Goal: Task Accomplishment & Management: Manage account settings

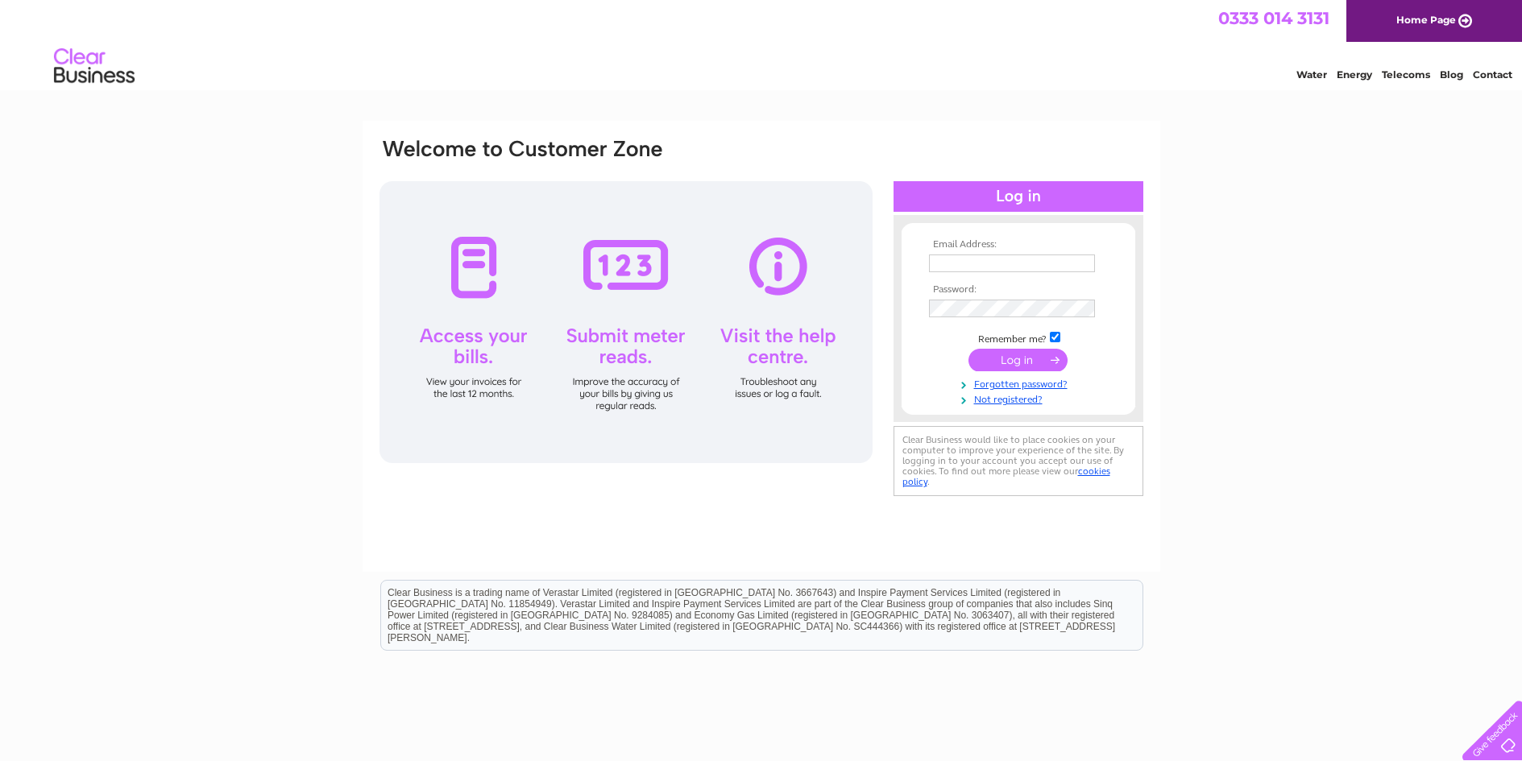
click at [983, 260] on input "text" at bounding box center [1012, 264] width 166 height 18
type input "[EMAIL_ADDRESS][DOMAIN_NAME]"
click at [1017, 387] on link "Forgotten password?" at bounding box center [1020, 384] width 183 height 15
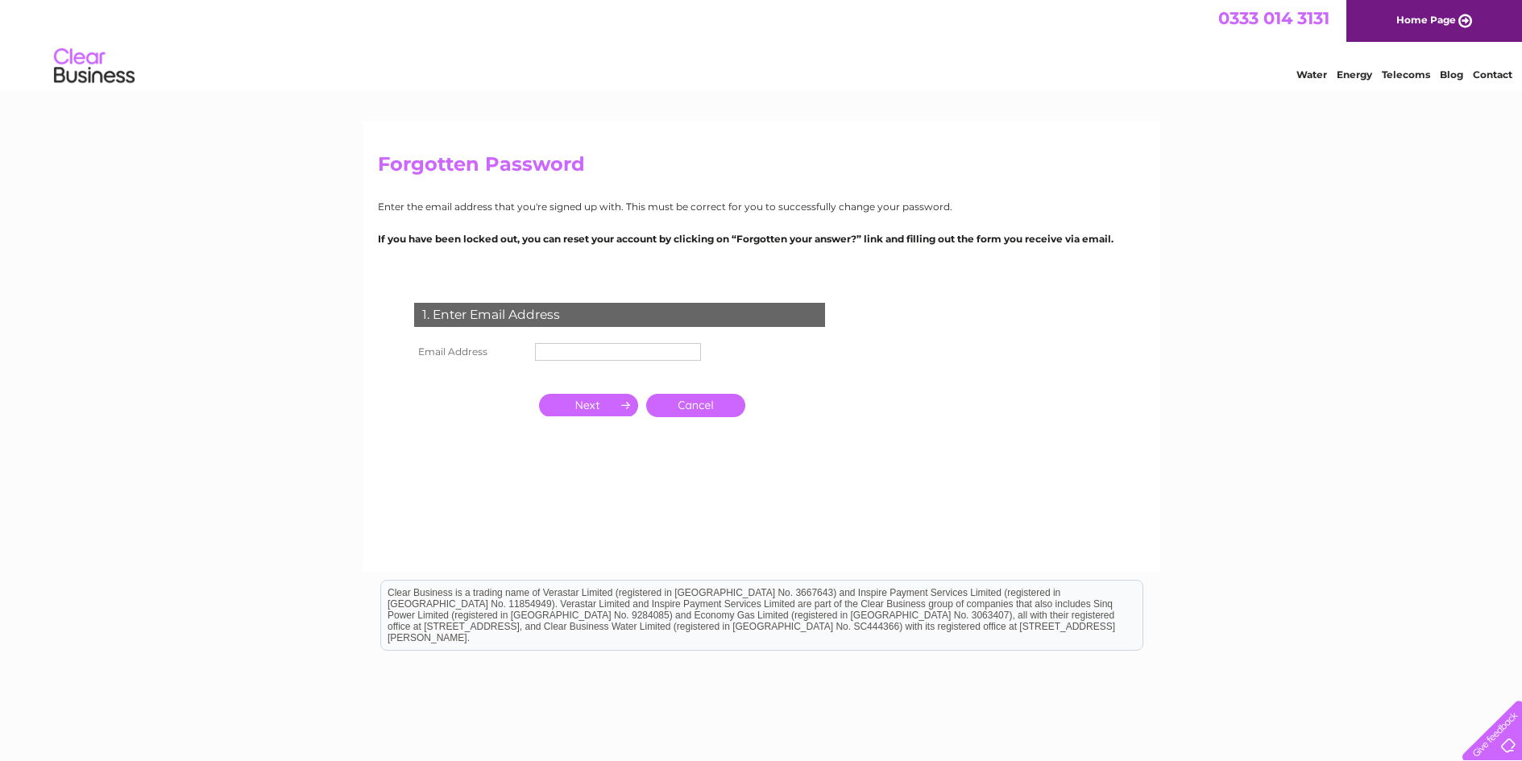
click at [620, 348] on input "text" at bounding box center [618, 352] width 166 height 18
type input "[EMAIL_ADDRESS][DOMAIN_NAME]"
click at [611, 410] on input "button" at bounding box center [588, 406] width 99 height 23
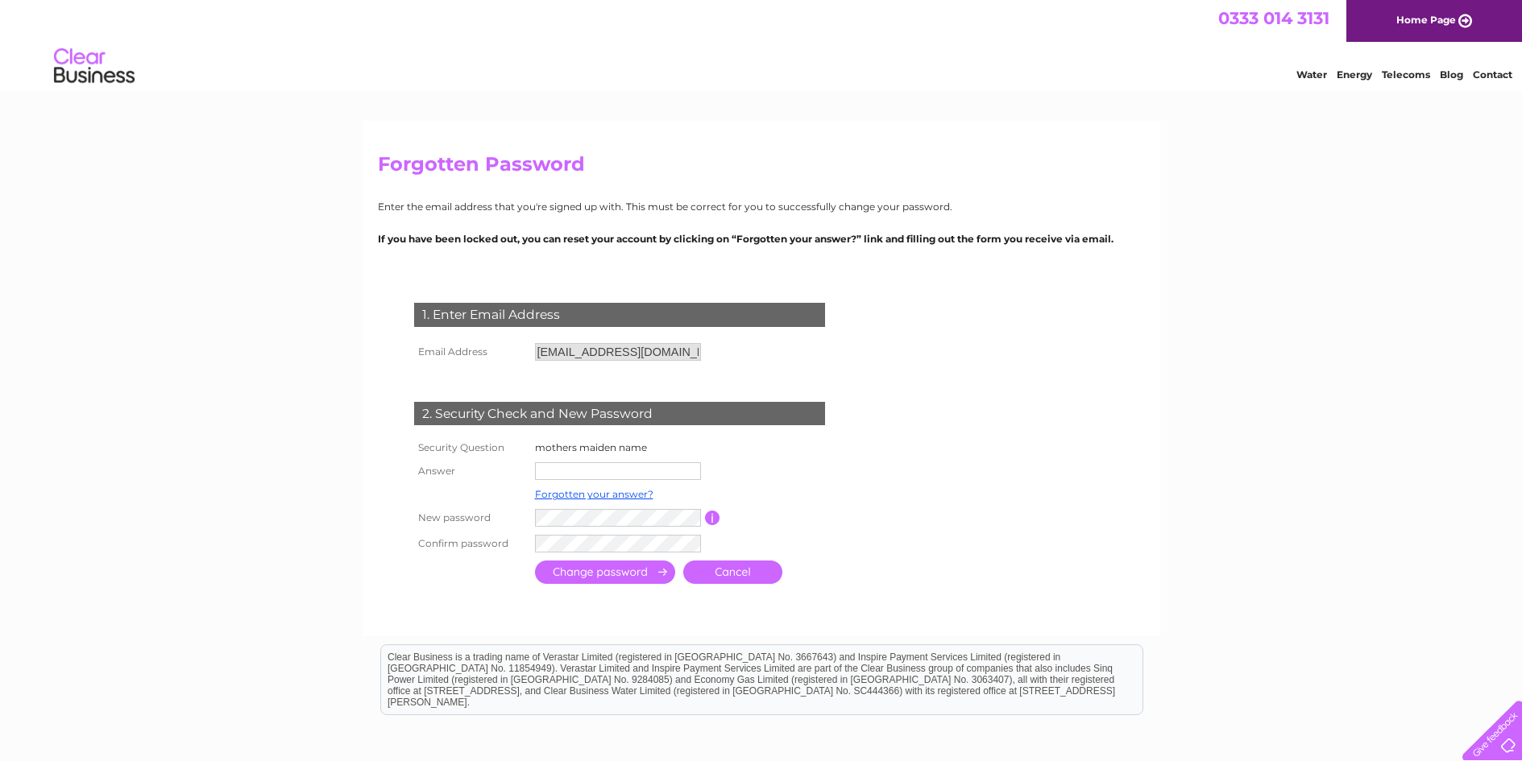
click at [569, 470] on input "text" at bounding box center [618, 471] width 166 height 18
type input "[PERSON_NAME]"
click at [617, 578] on input "submit" at bounding box center [605, 573] width 140 height 23
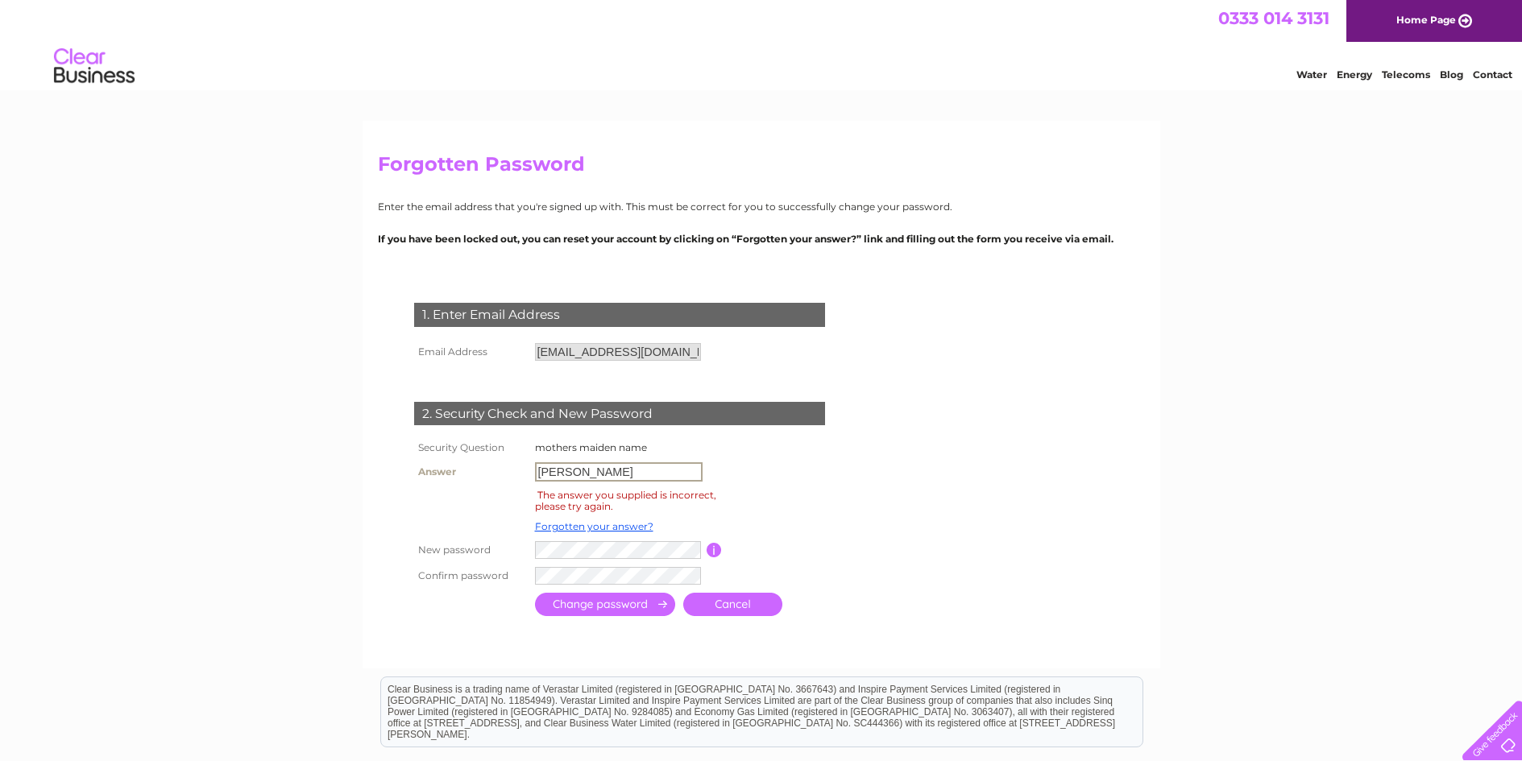
drag, startPoint x: 604, startPoint y: 478, endPoint x: 495, endPoint y: 491, distance: 110.2
click at [495, 491] on tbody "Security Question mothers maiden name Answer [GEOGRAPHIC_DATA] The answer you s…" at bounding box center [638, 512] width 456 height 151
drag, startPoint x: 582, startPoint y: 470, endPoint x: 492, endPoint y: 478, distance: 89.7
click at [492, 478] on tr "Answer cornish" at bounding box center [638, 471] width 456 height 27
type input "leaf"
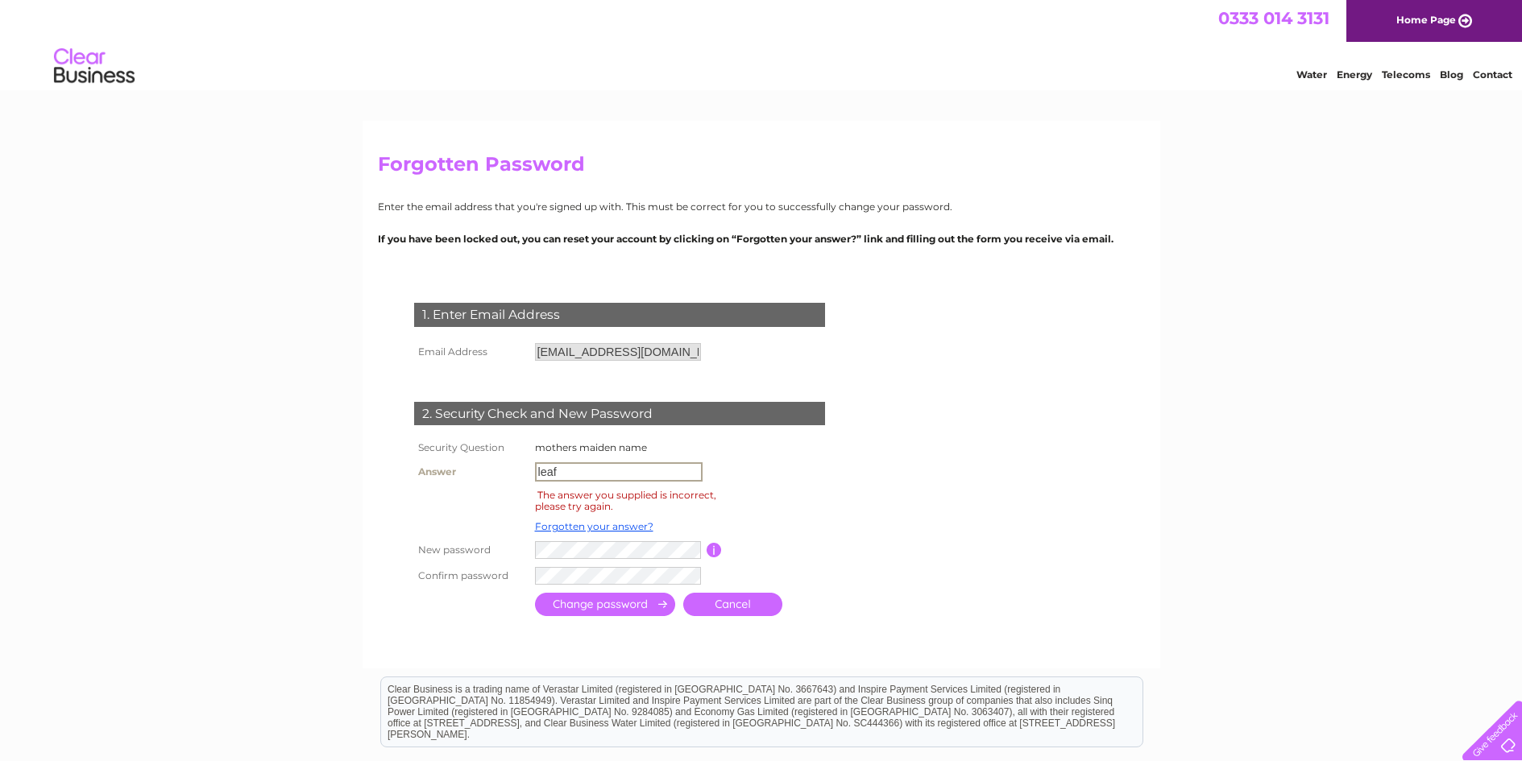
click at [609, 607] on input "submit" at bounding box center [605, 604] width 140 height 23
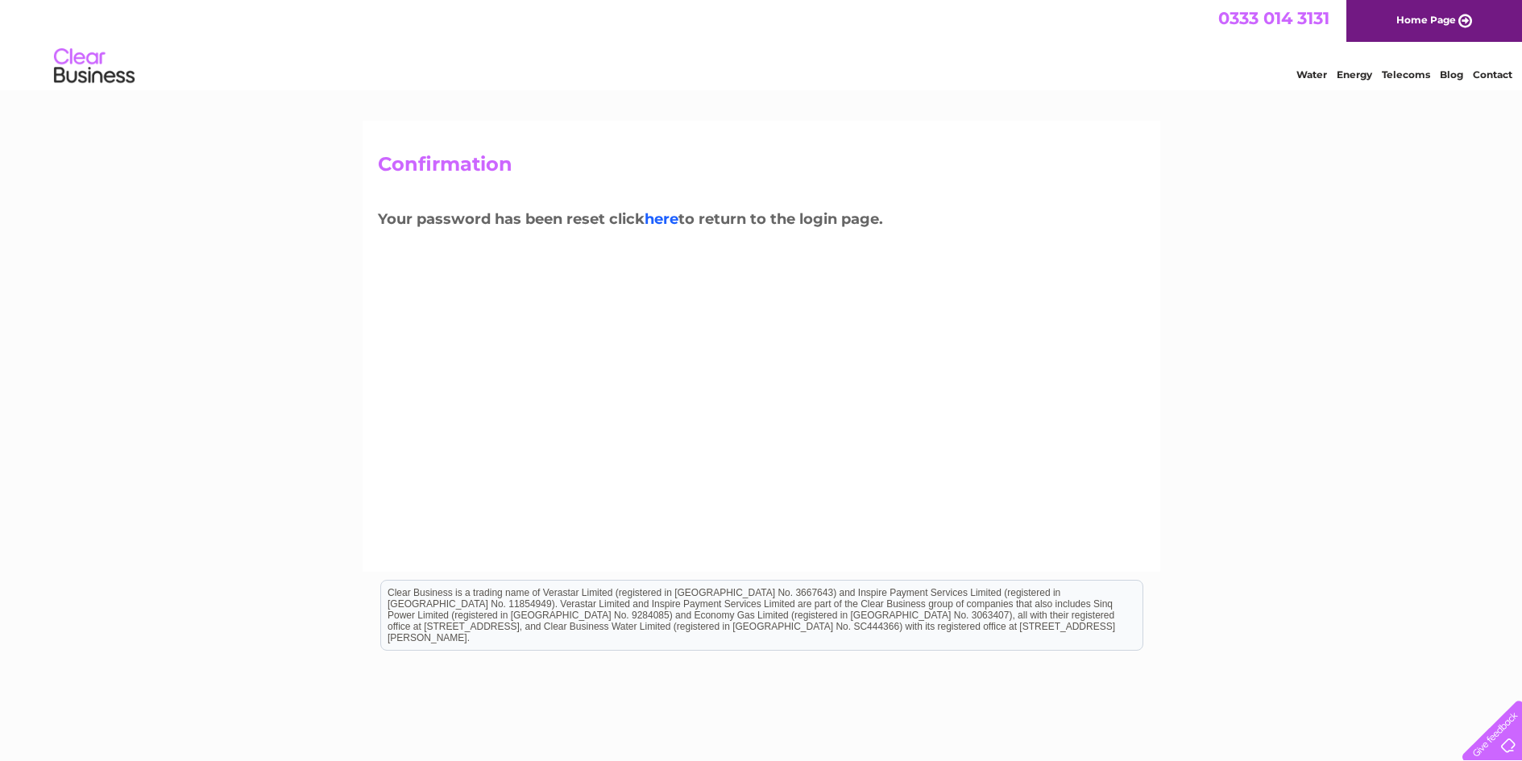
click at [655, 219] on link "here" at bounding box center [661, 219] width 34 height 18
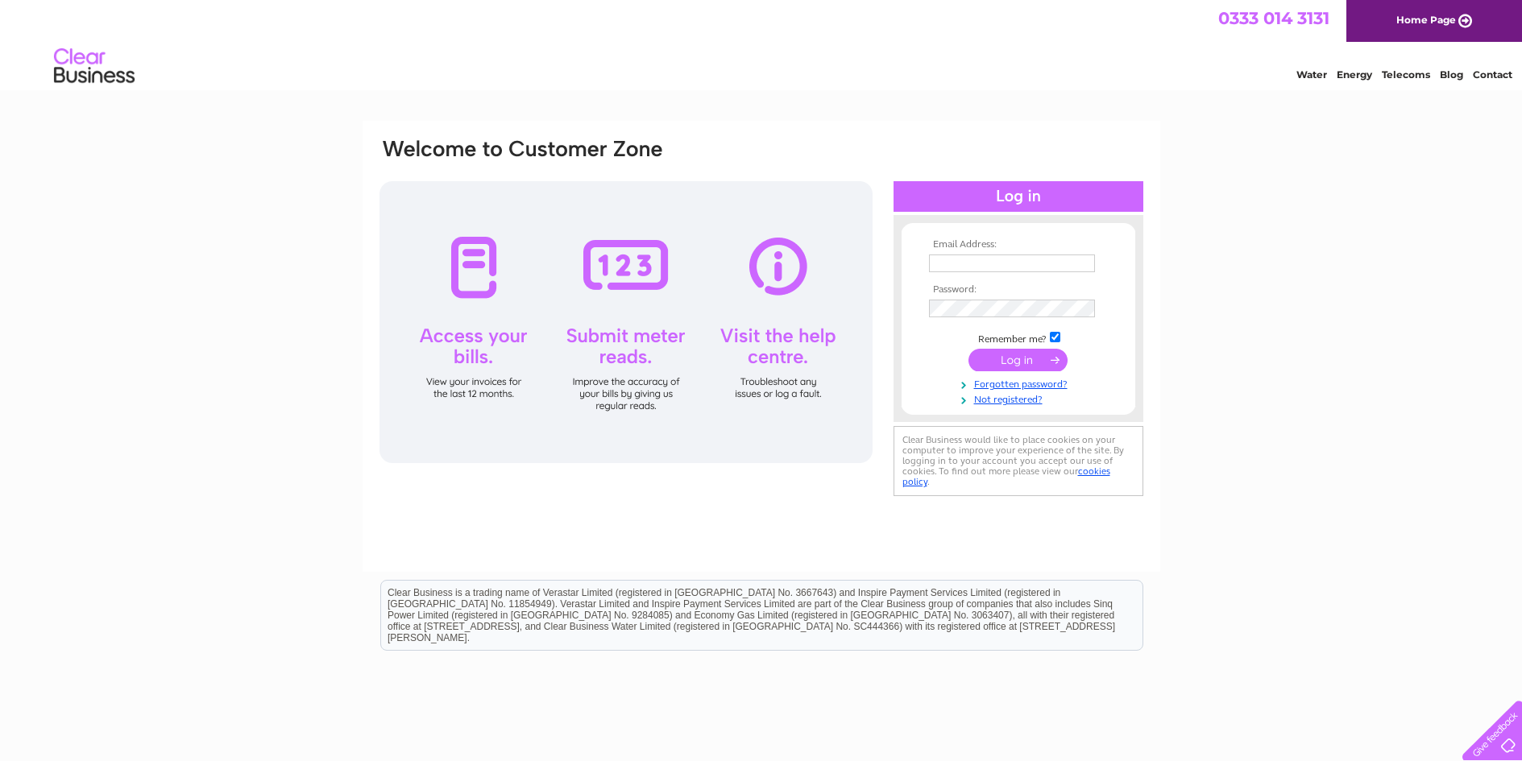
click at [989, 263] on input "text" at bounding box center [1012, 264] width 166 height 18
type input "[EMAIL_ADDRESS][DOMAIN_NAME]"
click at [993, 352] on input "submit" at bounding box center [1017, 361] width 99 height 23
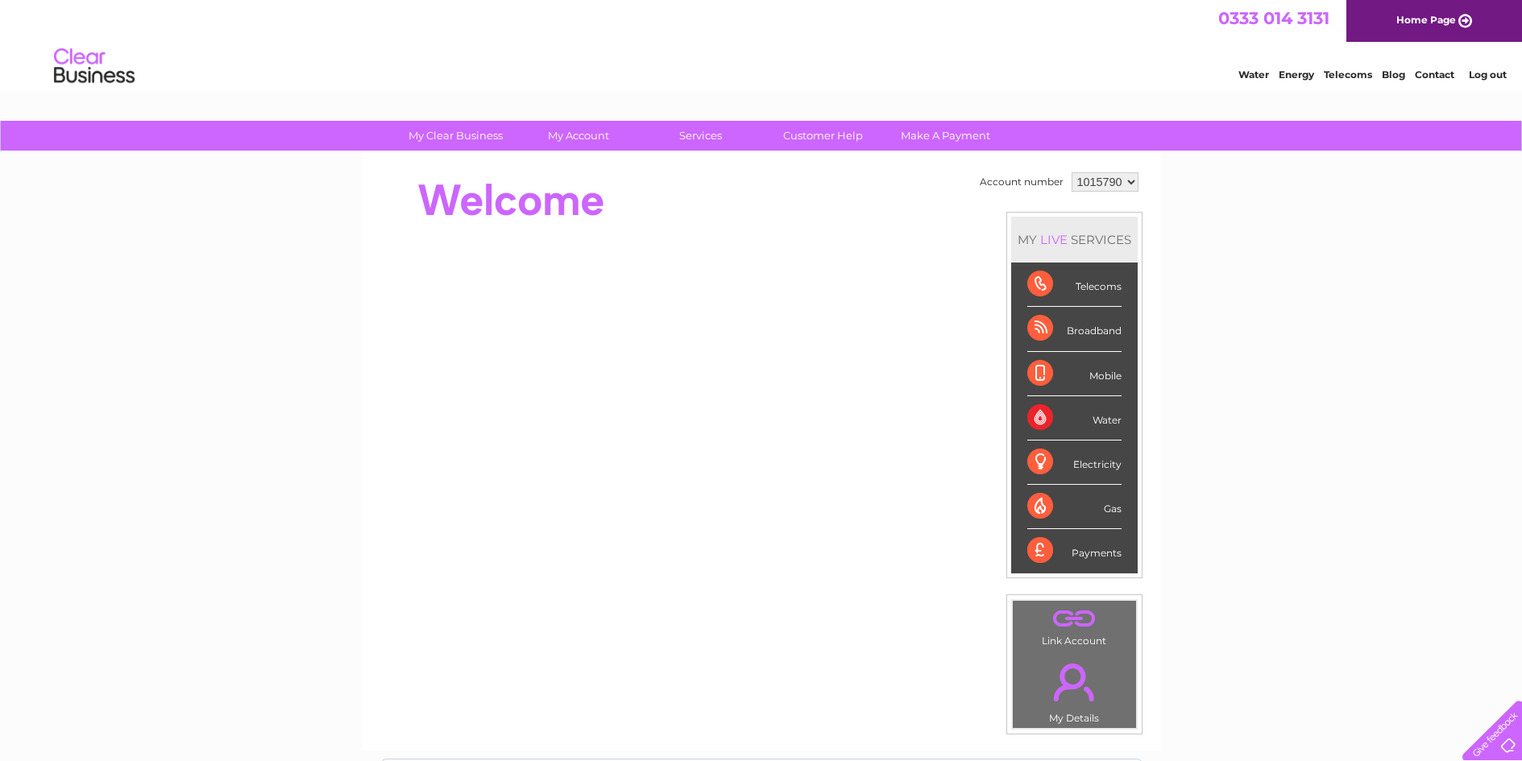
click at [1082, 551] on div "Payments" at bounding box center [1074, 550] width 94 height 43
click at [1037, 546] on div "Payments" at bounding box center [1074, 550] width 94 height 43
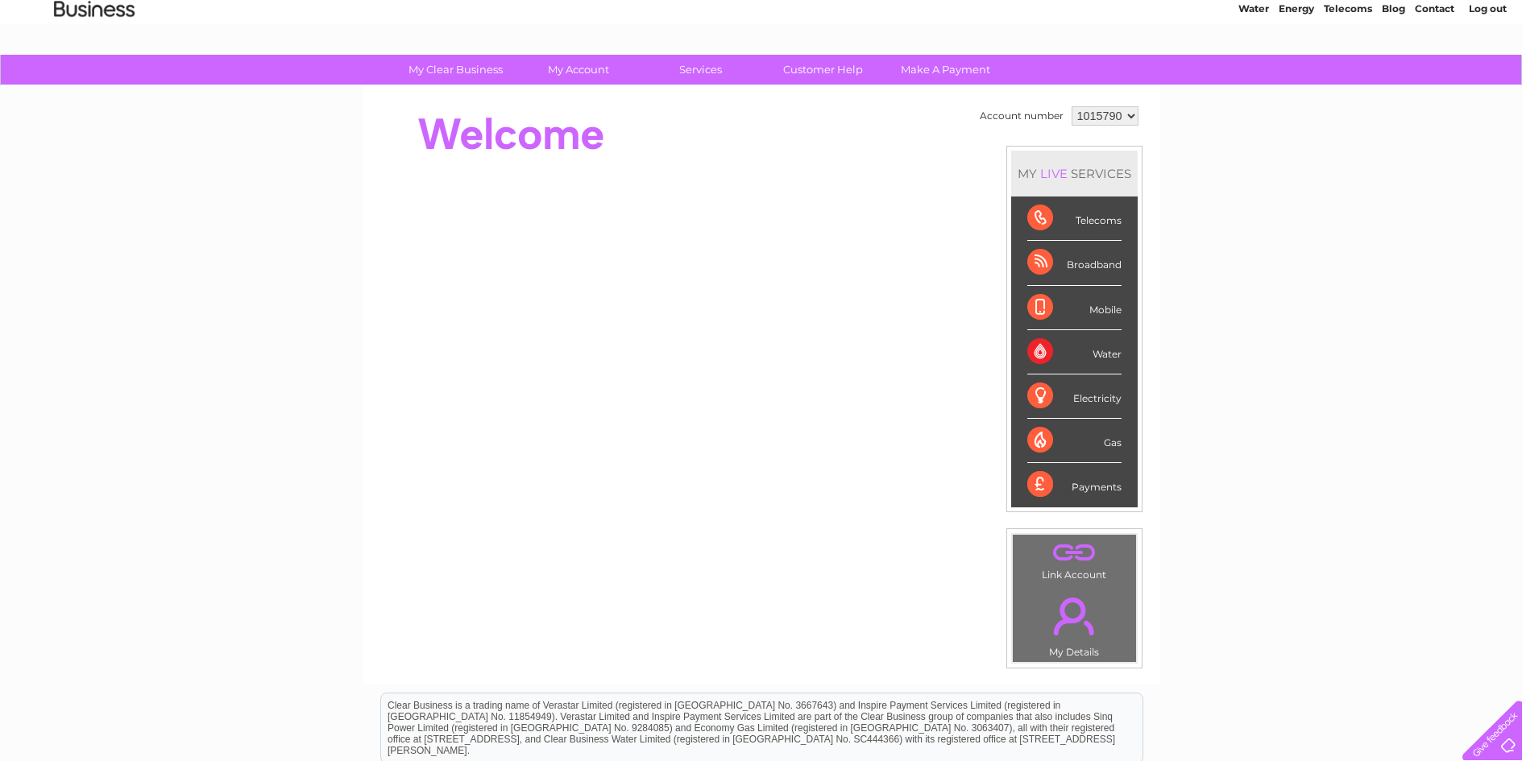
scroll to position [35, 0]
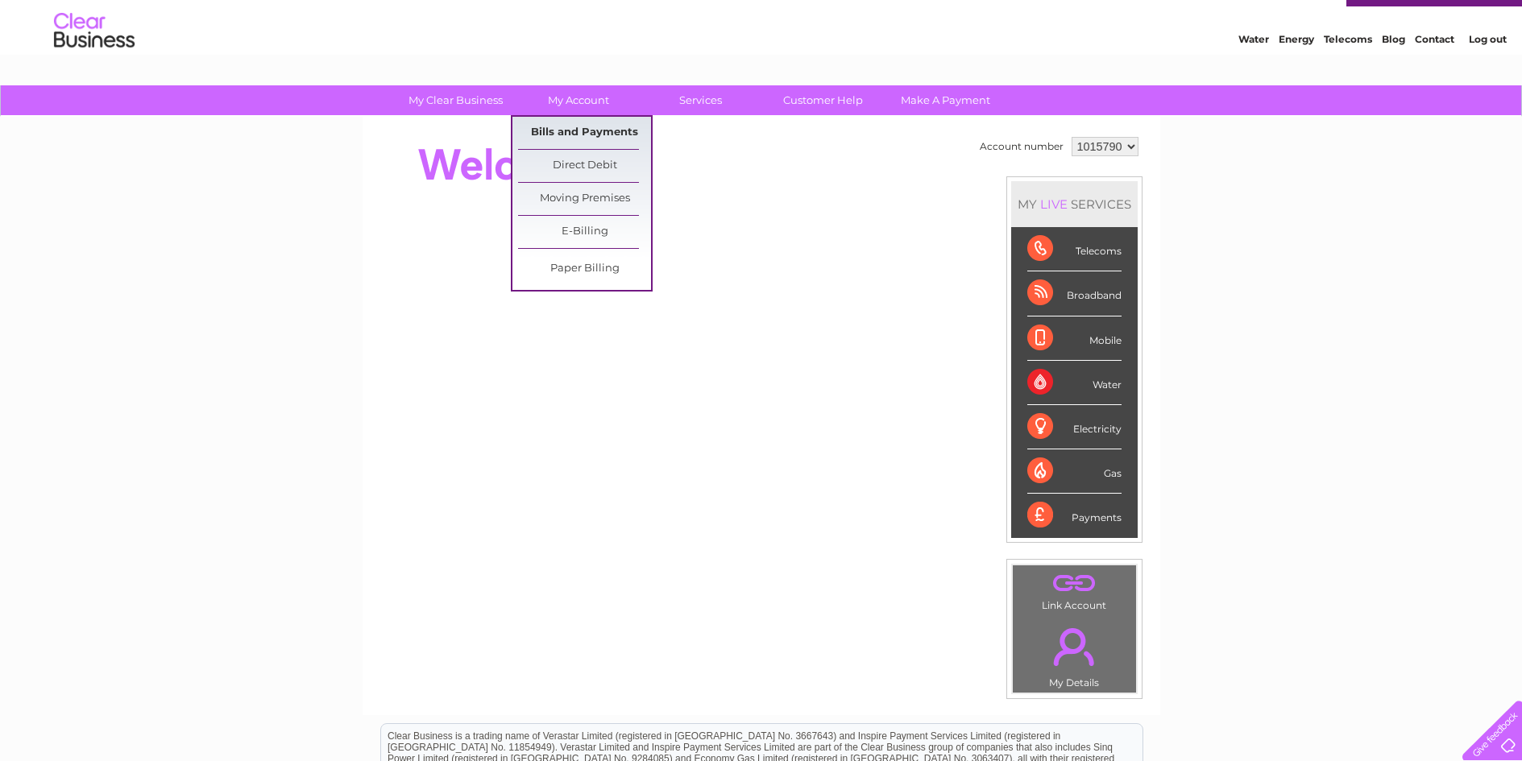
click at [590, 133] on link "Bills and Payments" at bounding box center [584, 133] width 133 height 32
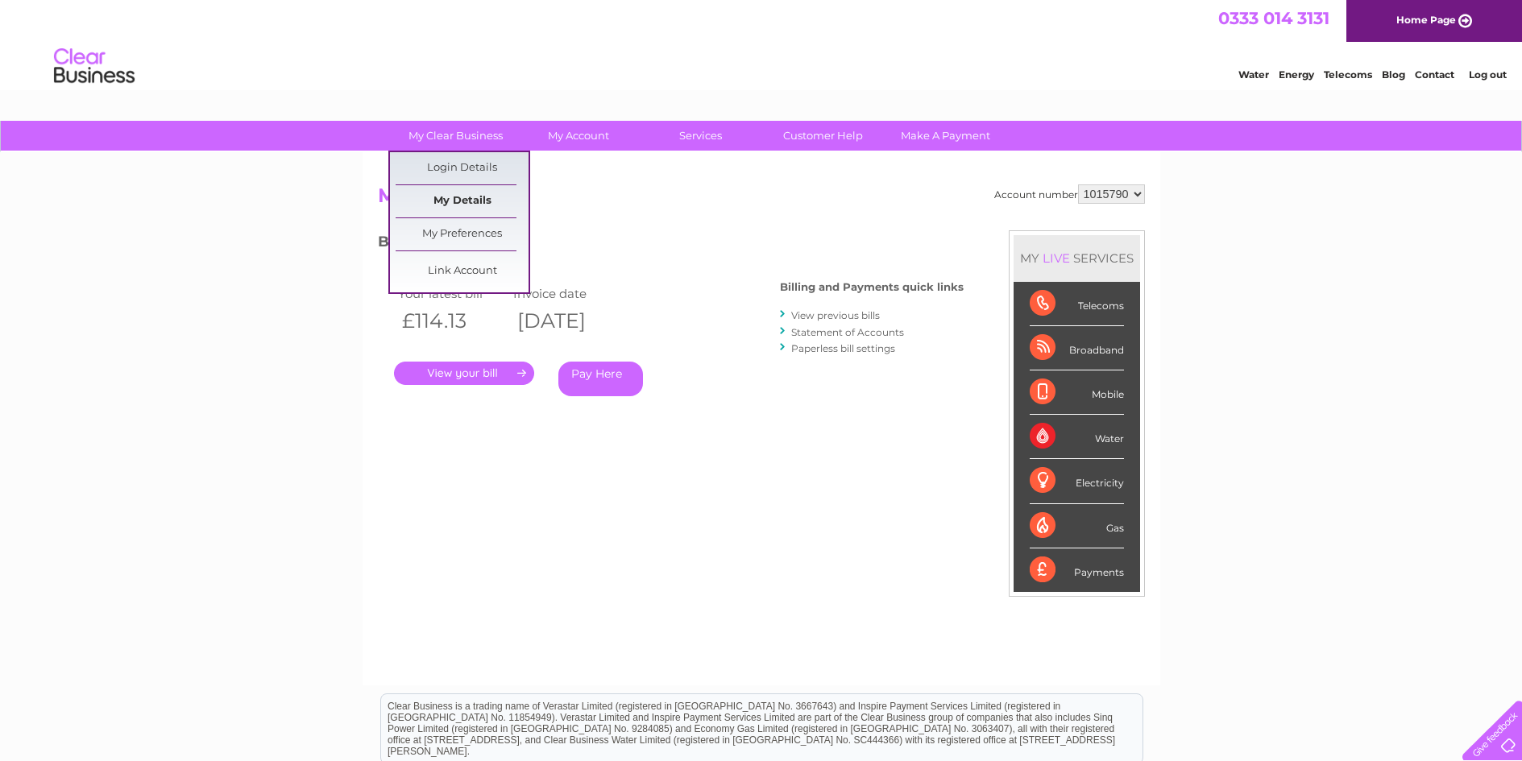
click at [476, 195] on link "My Details" at bounding box center [461, 201] width 133 height 32
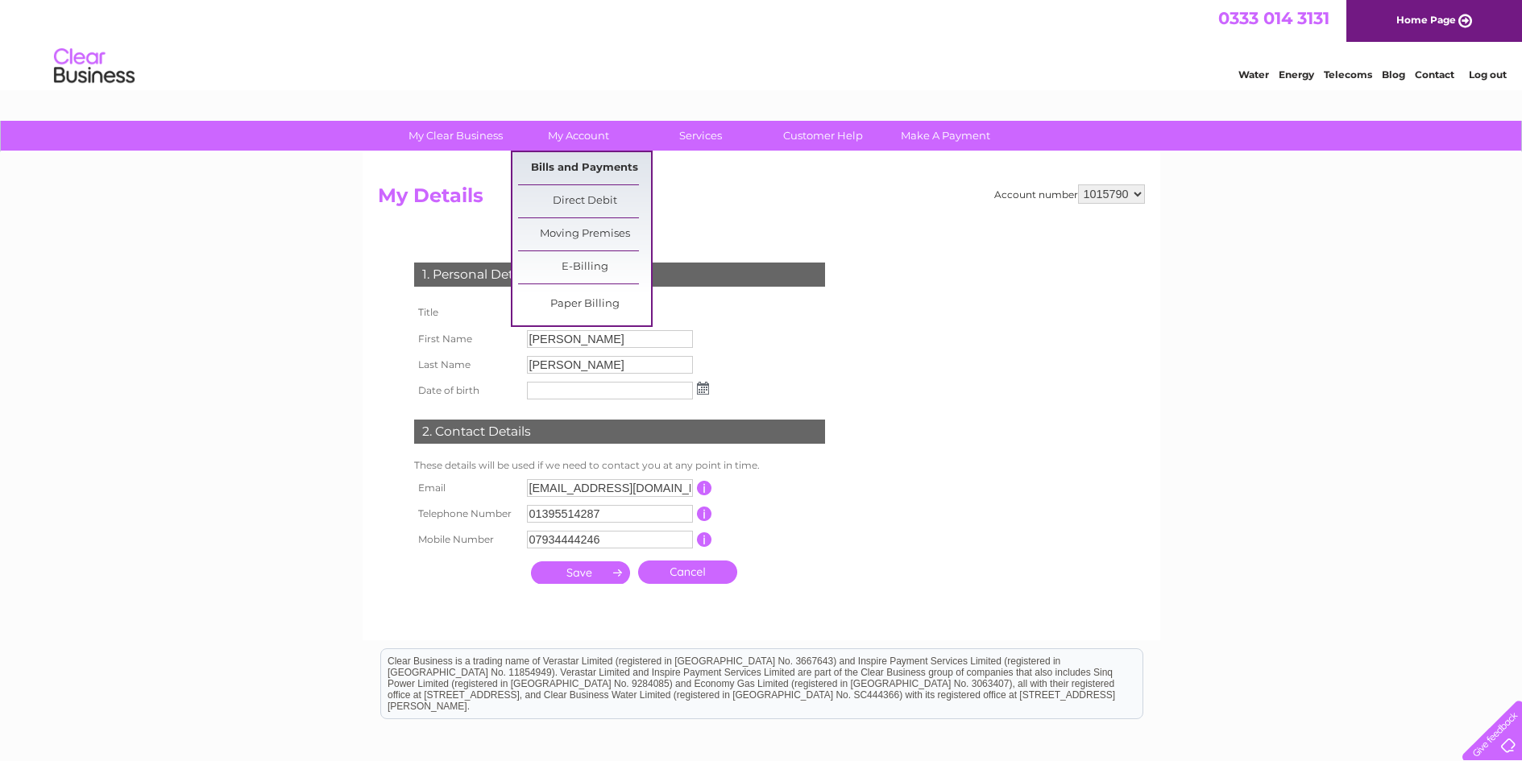
click at [569, 163] on link "Bills and Payments" at bounding box center [584, 168] width 133 height 32
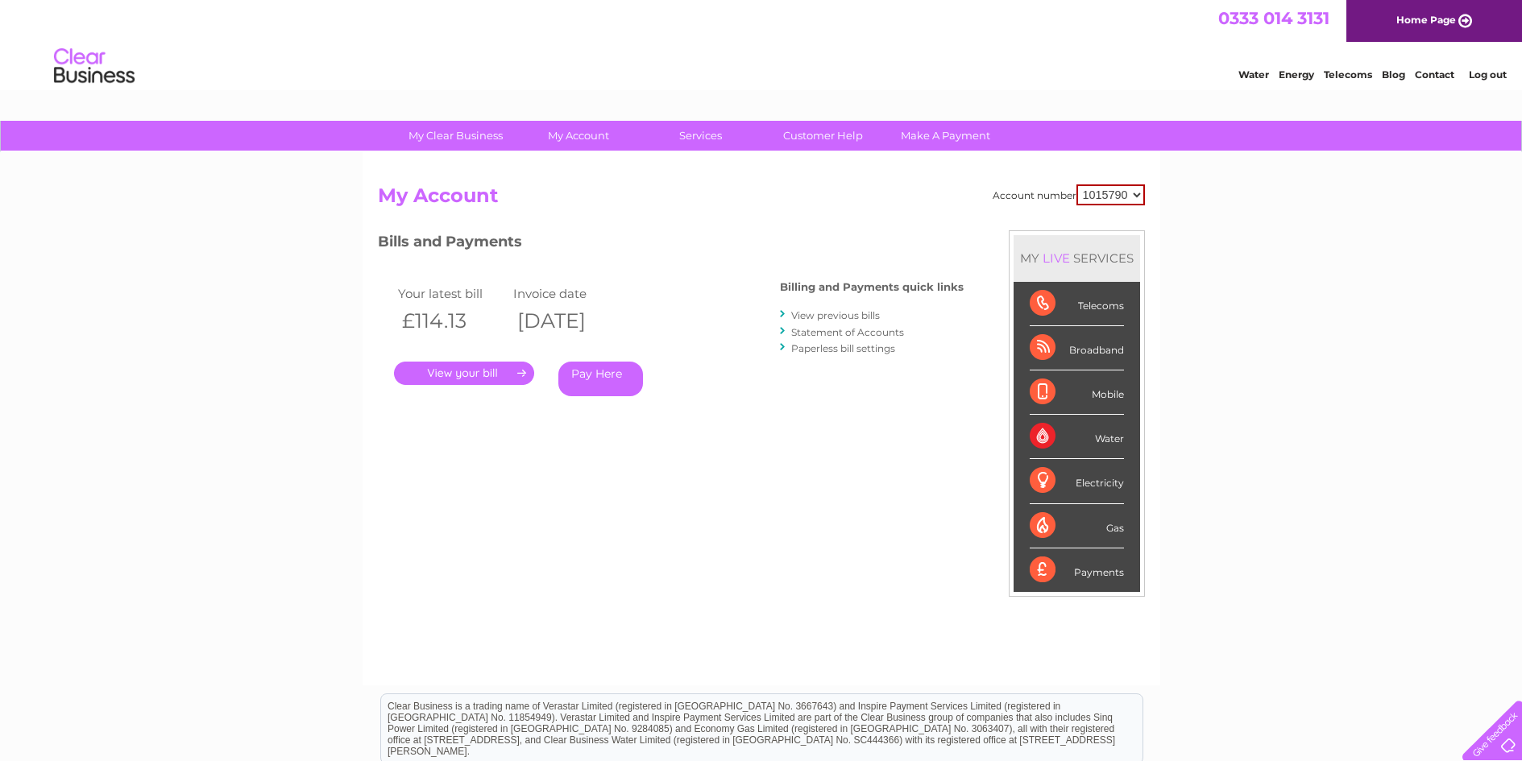
click at [465, 377] on link "." at bounding box center [464, 373] width 140 height 23
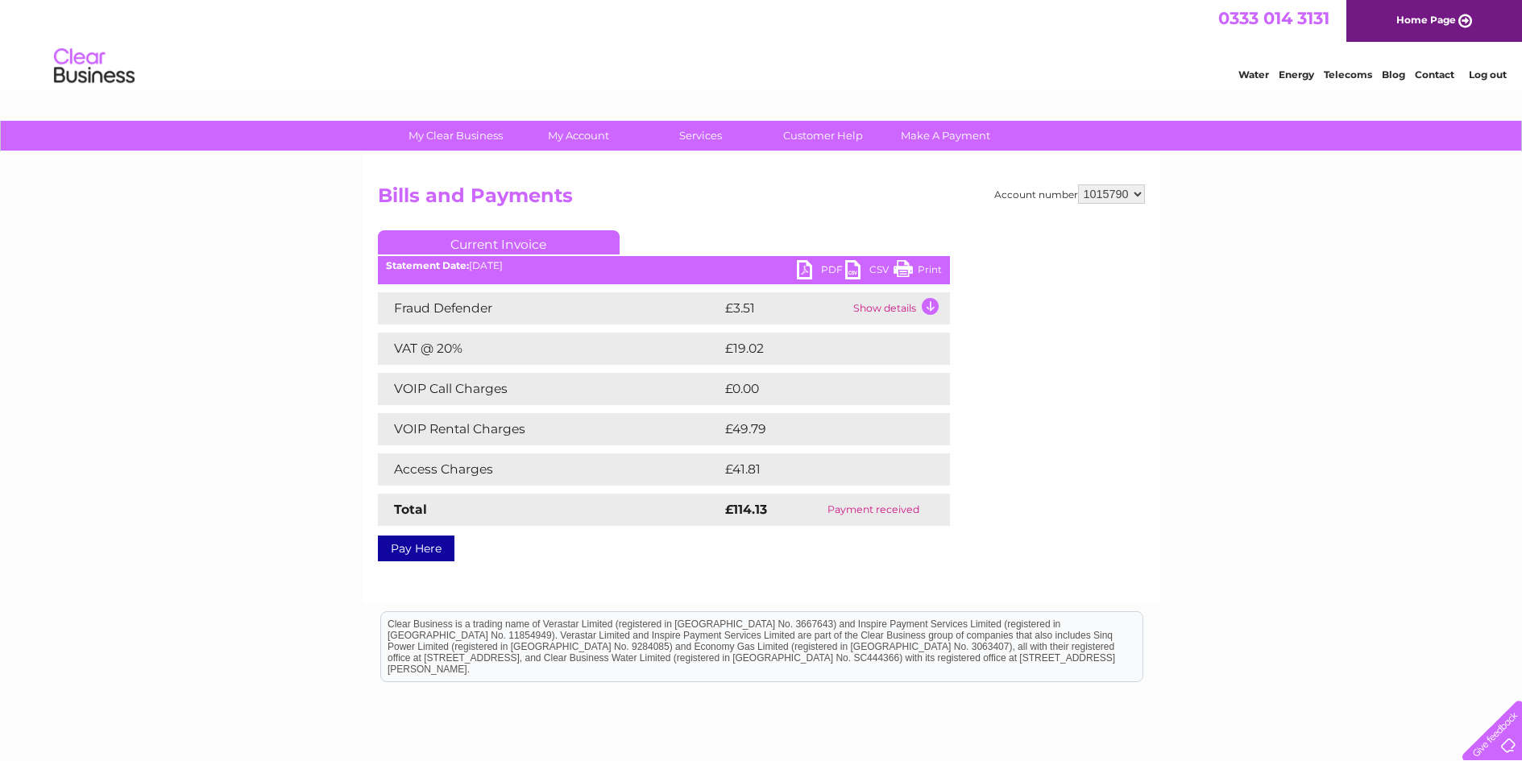
click at [802, 272] on link "PDF" at bounding box center [821, 271] width 48 height 23
click at [887, 313] on td "Show details" at bounding box center [899, 308] width 101 height 32
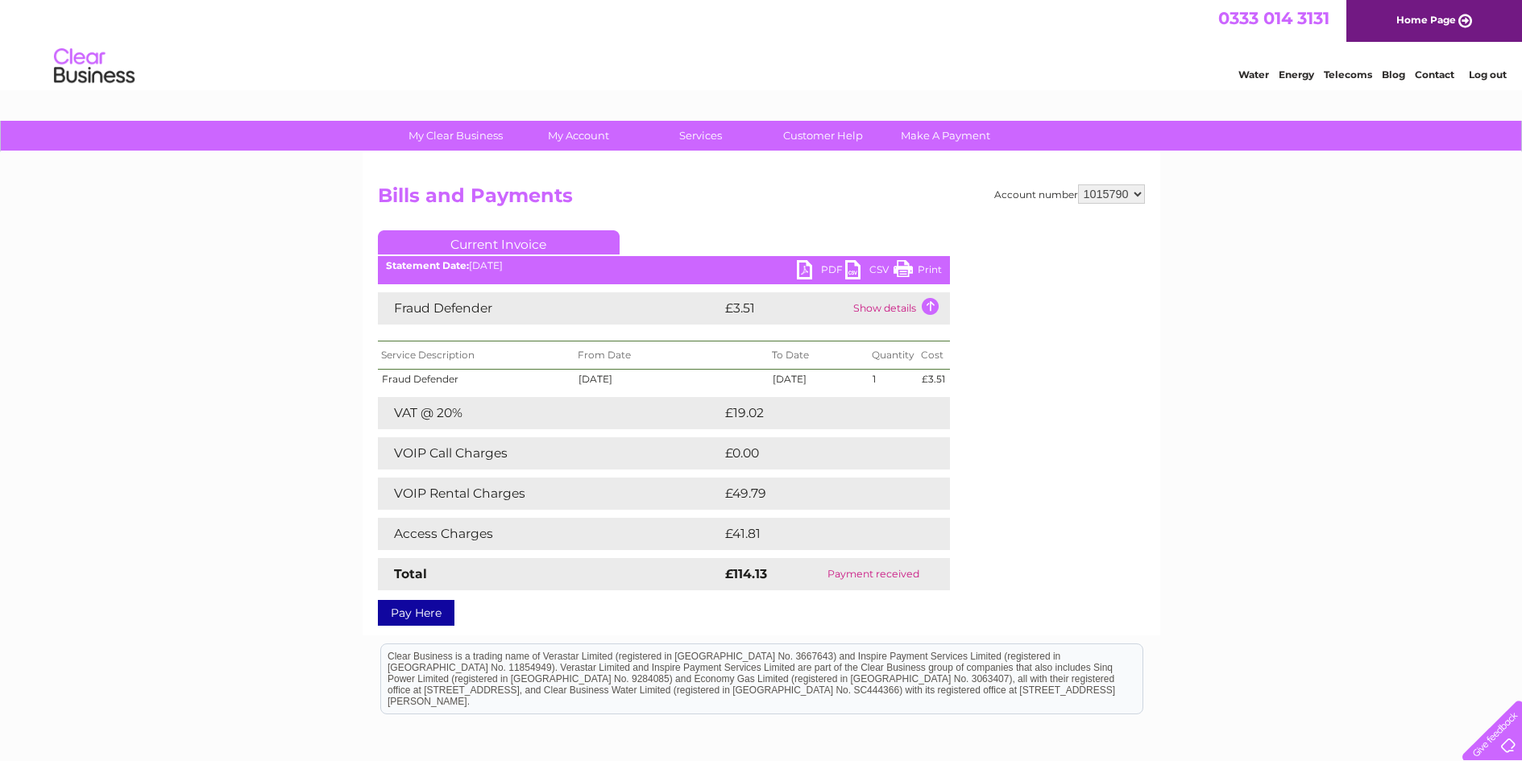
click at [918, 315] on td "Show details" at bounding box center [899, 308] width 101 height 32
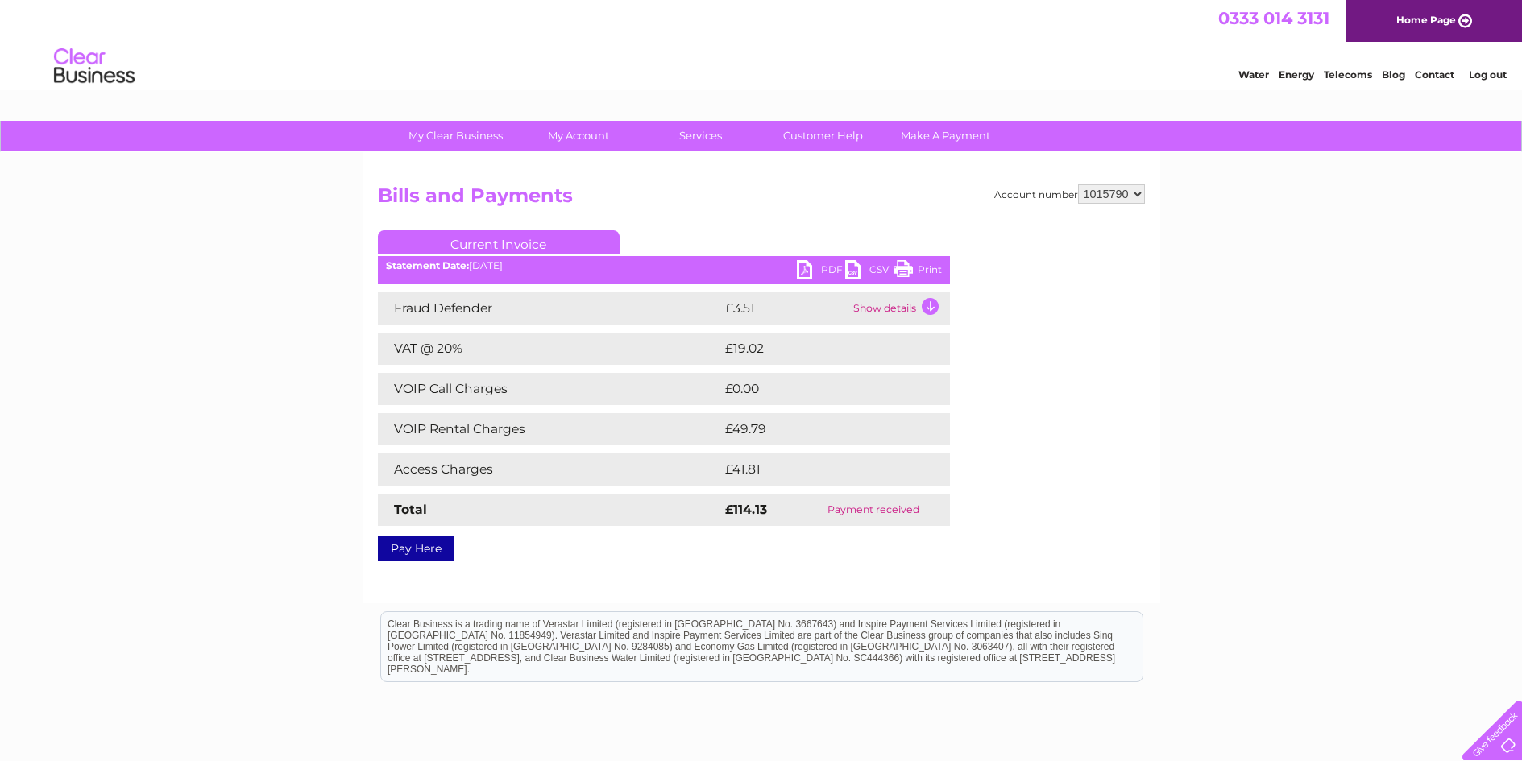
click at [930, 296] on td "Show details" at bounding box center [899, 308] width 101 height 32
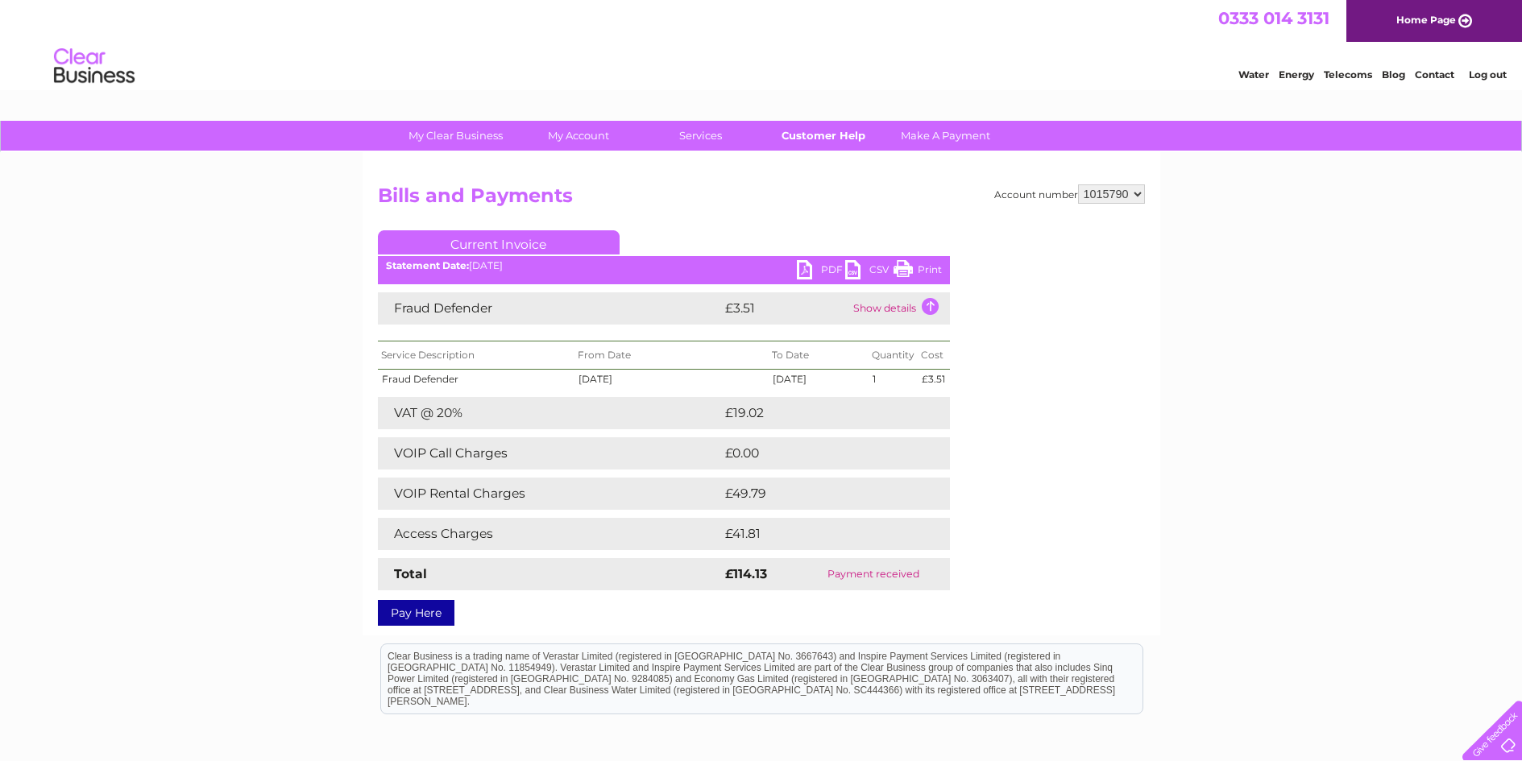
click at [820, 135] on link "Customer Help" at bounding box center [822, 136] width 133 height 30
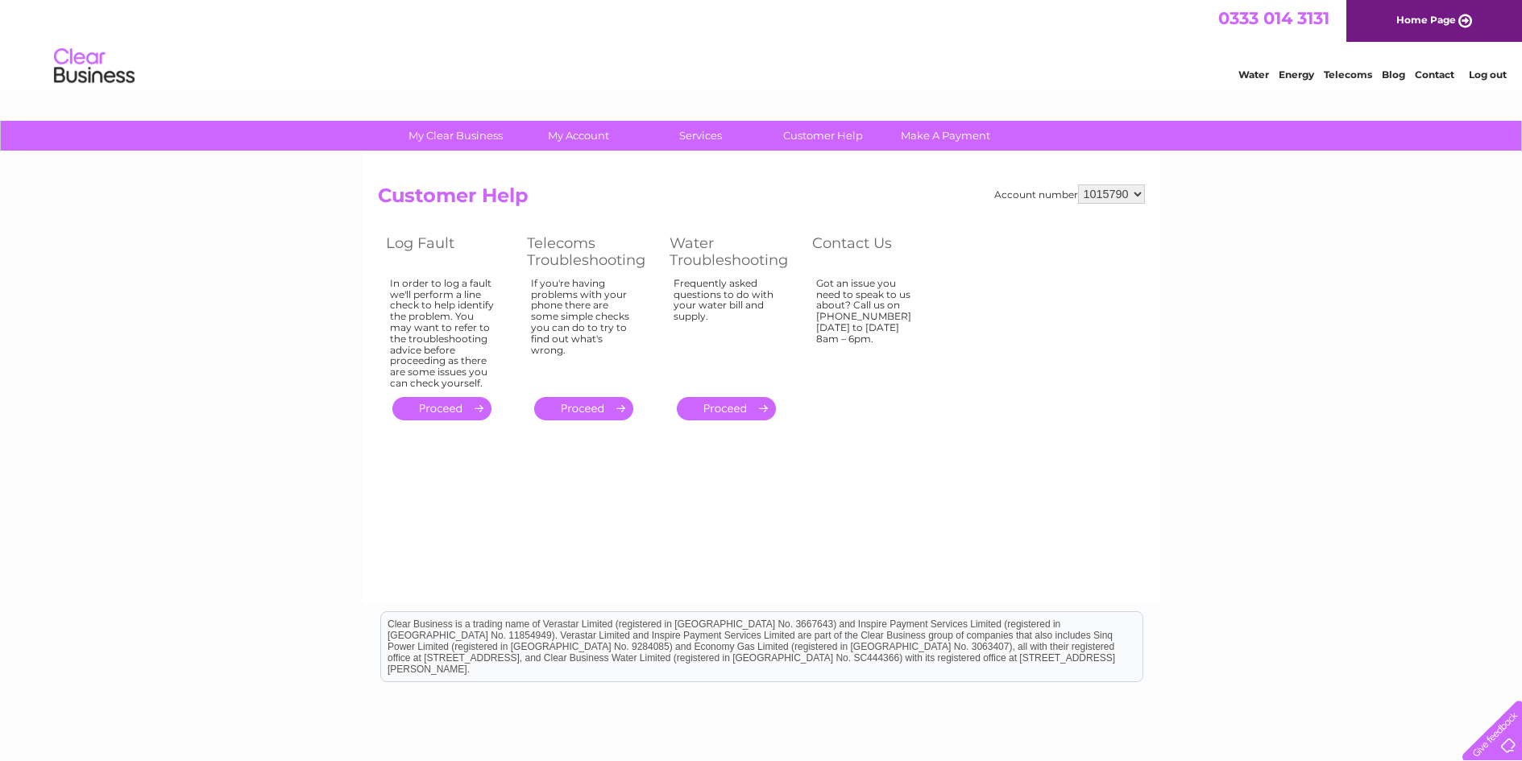
click at [1340, 72] on link "Telecoms" at bounding box center [1347, 74] width 48 height 12
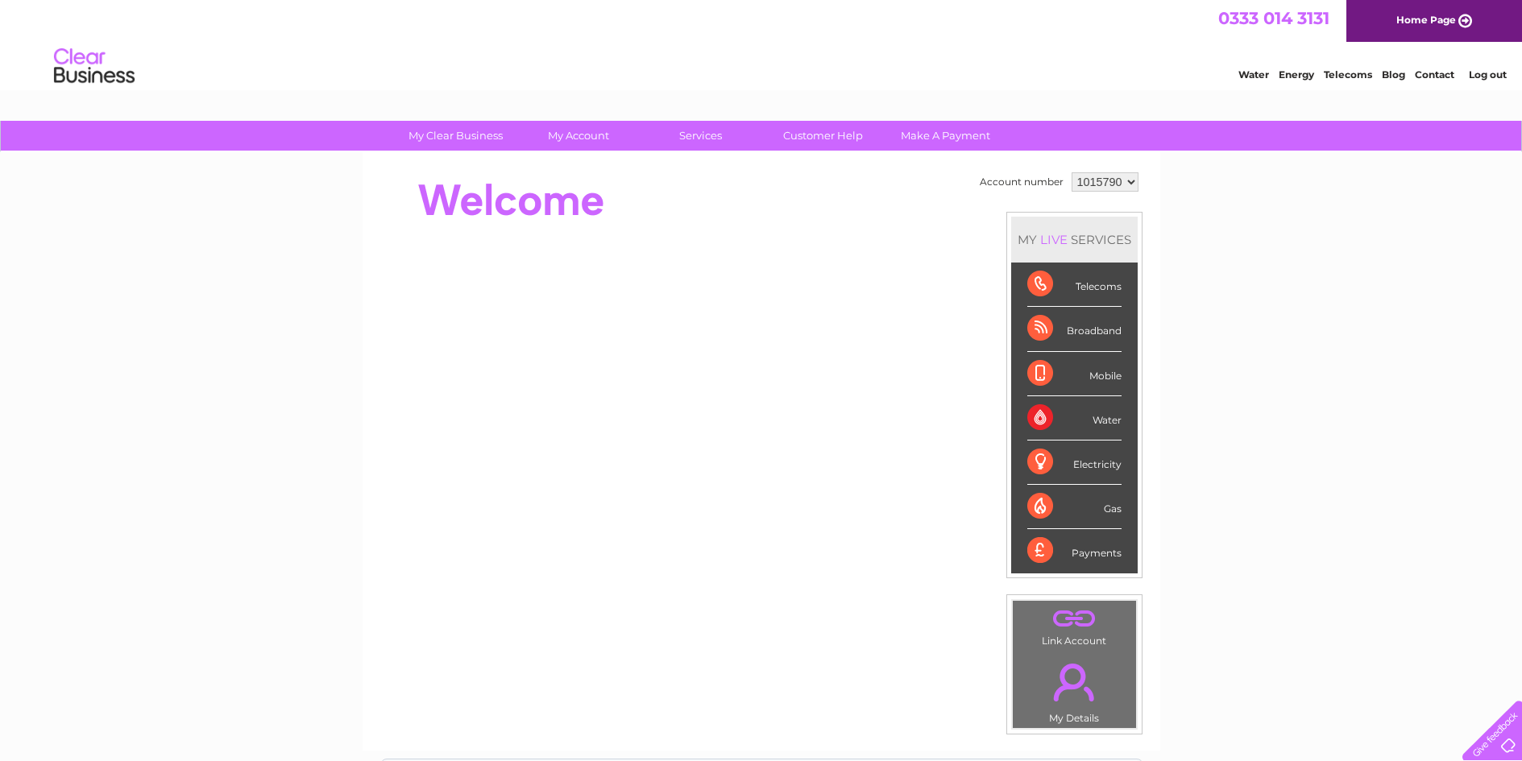
click at [1033, 277] on div "Telecoms" at bounding box center [1074, 285] width 94 height 44
click at [1045, 277] on div "Telecoms" at bounding box center [1074, 285] width 94 height 44
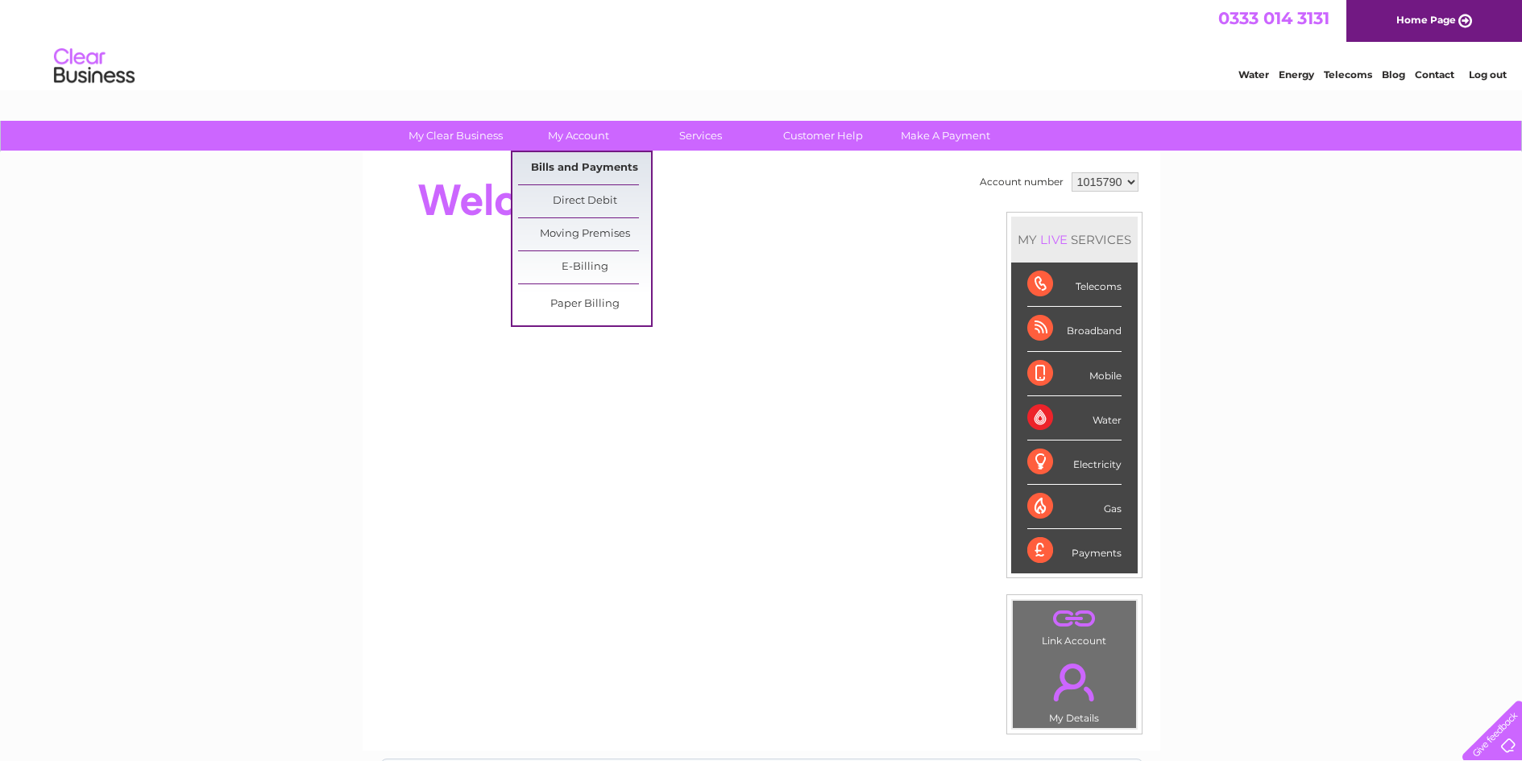
click at [561, 164] on link "Bills and Payments" at bounding box center [584, 168] width 133 height 32
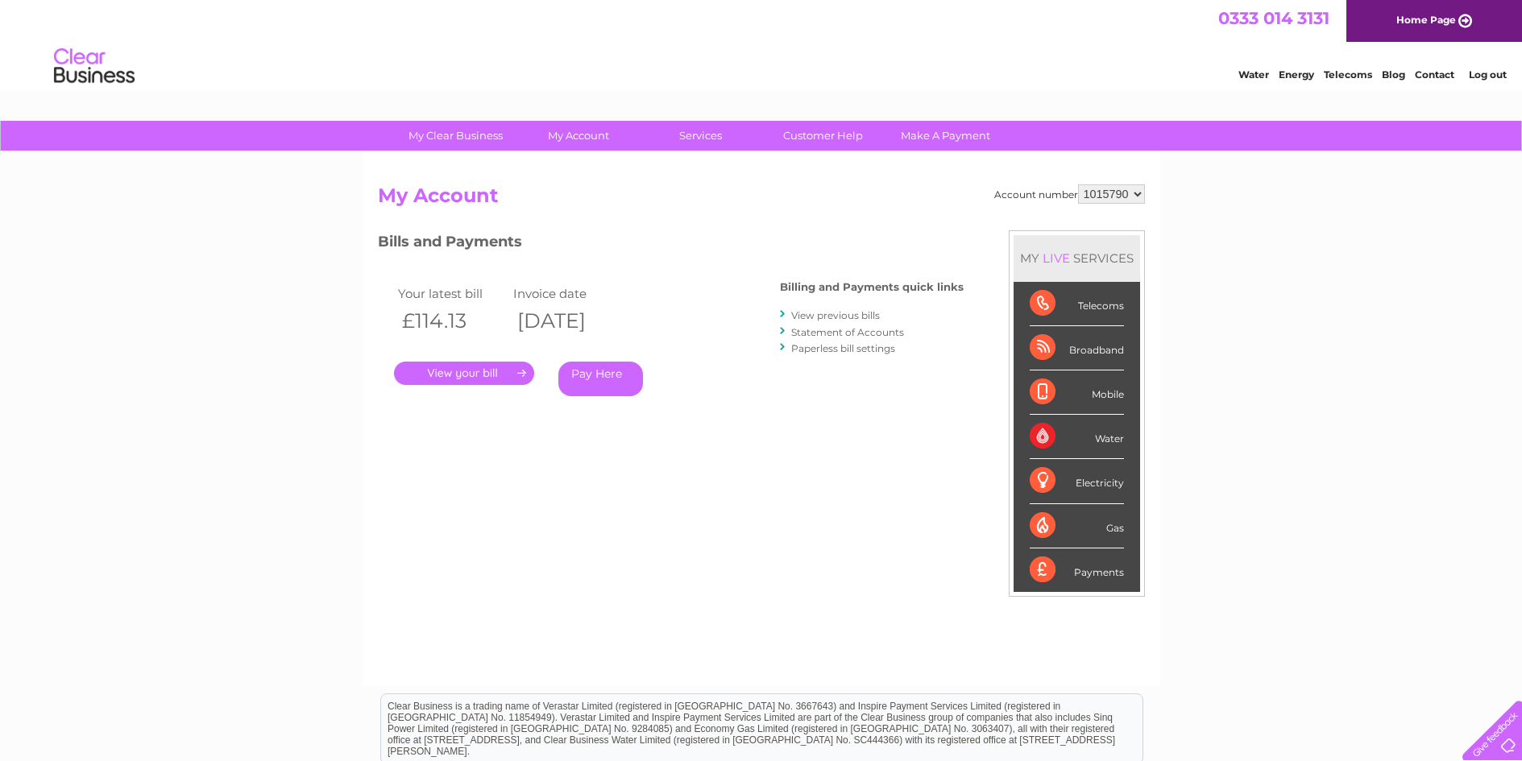
click at [838, 336] on link "Statement of Accounts" at bounding box center [847, 332] width 113 height 12
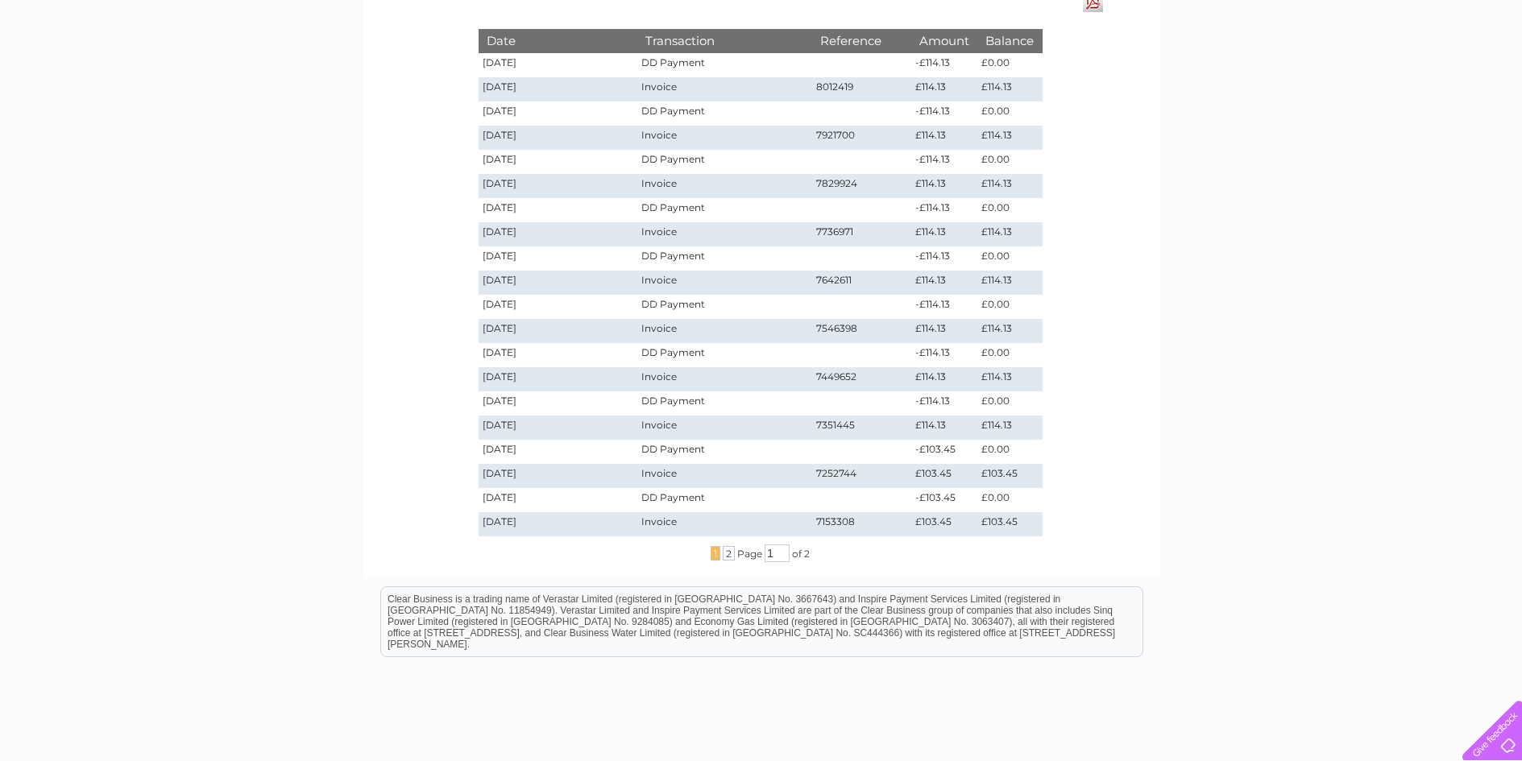
scroll to position [322, 0]
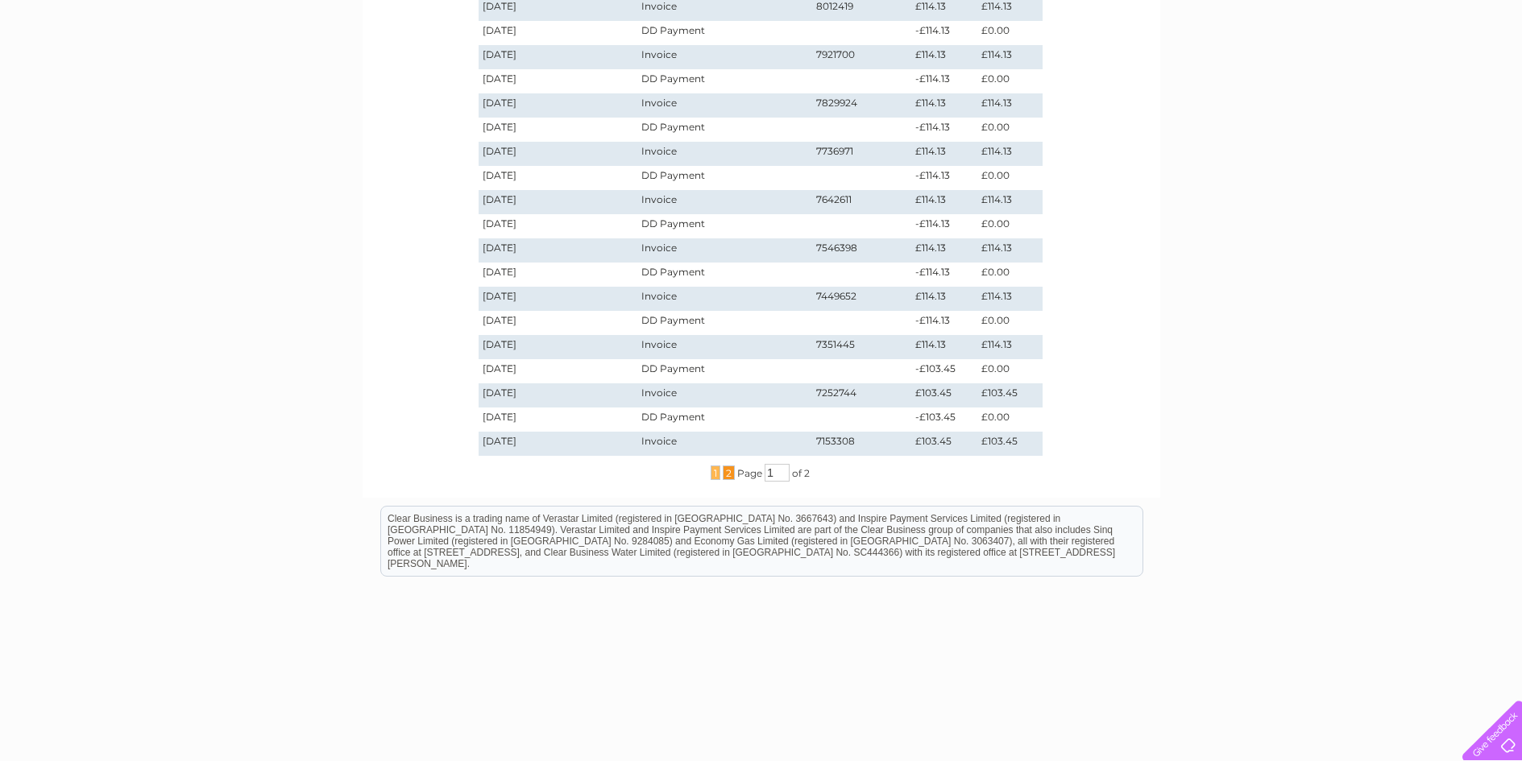
click at [727, 470] on span "2" at bounding box center [729, 473] width 12 height 14
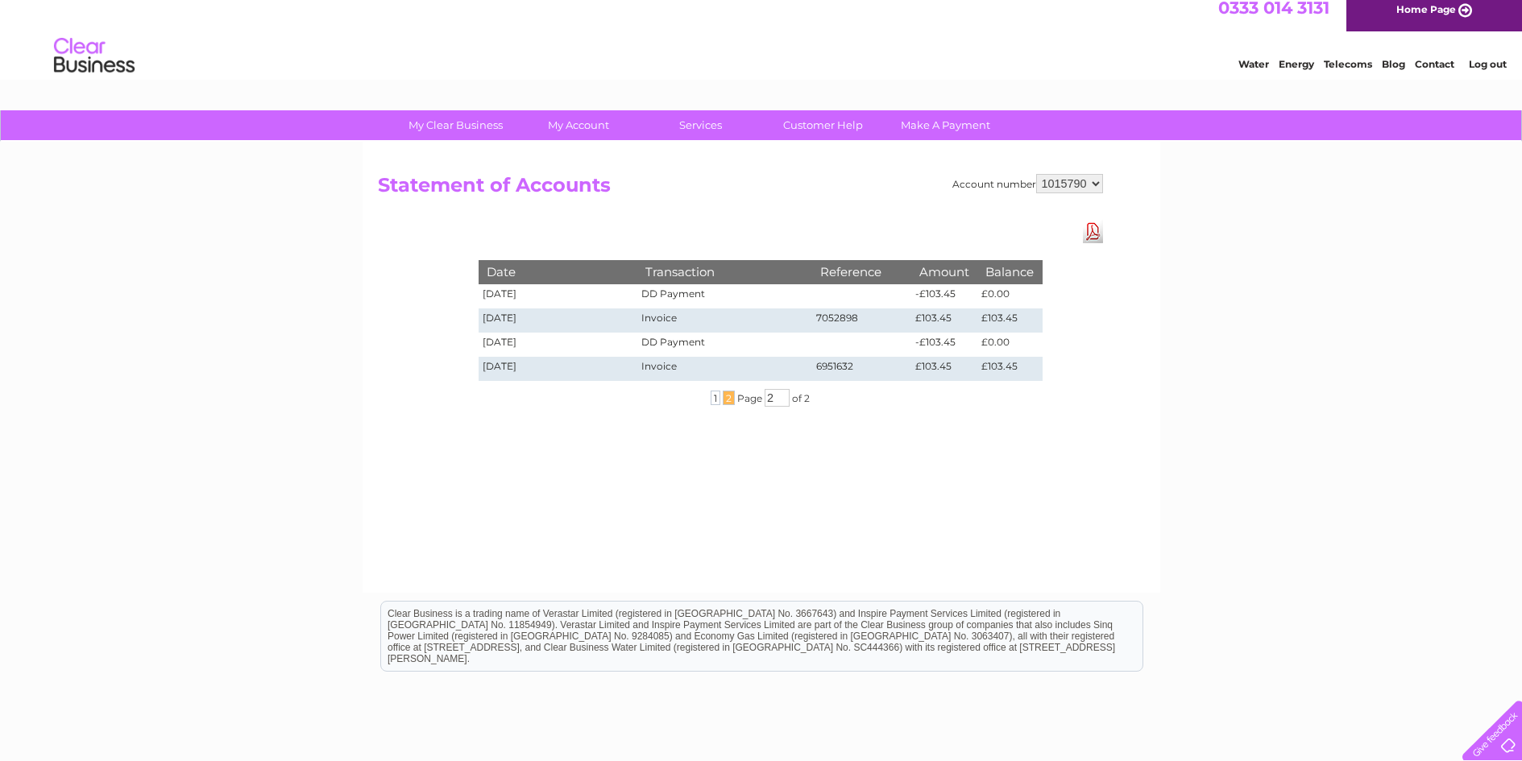
scroll to position [0, 0]
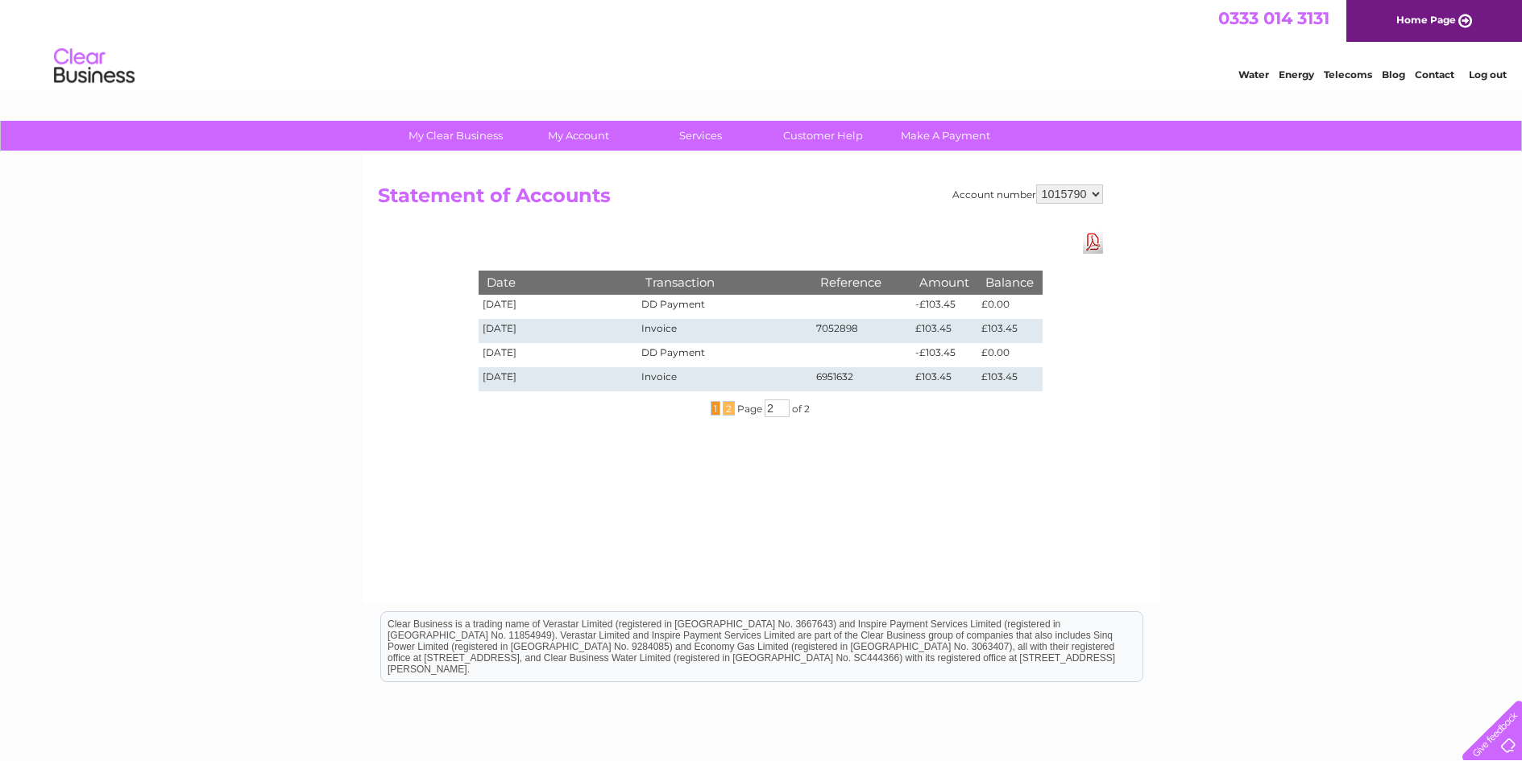
click at [713, 409] on span "1" at bounding box center [715, 408] width 10 height 14
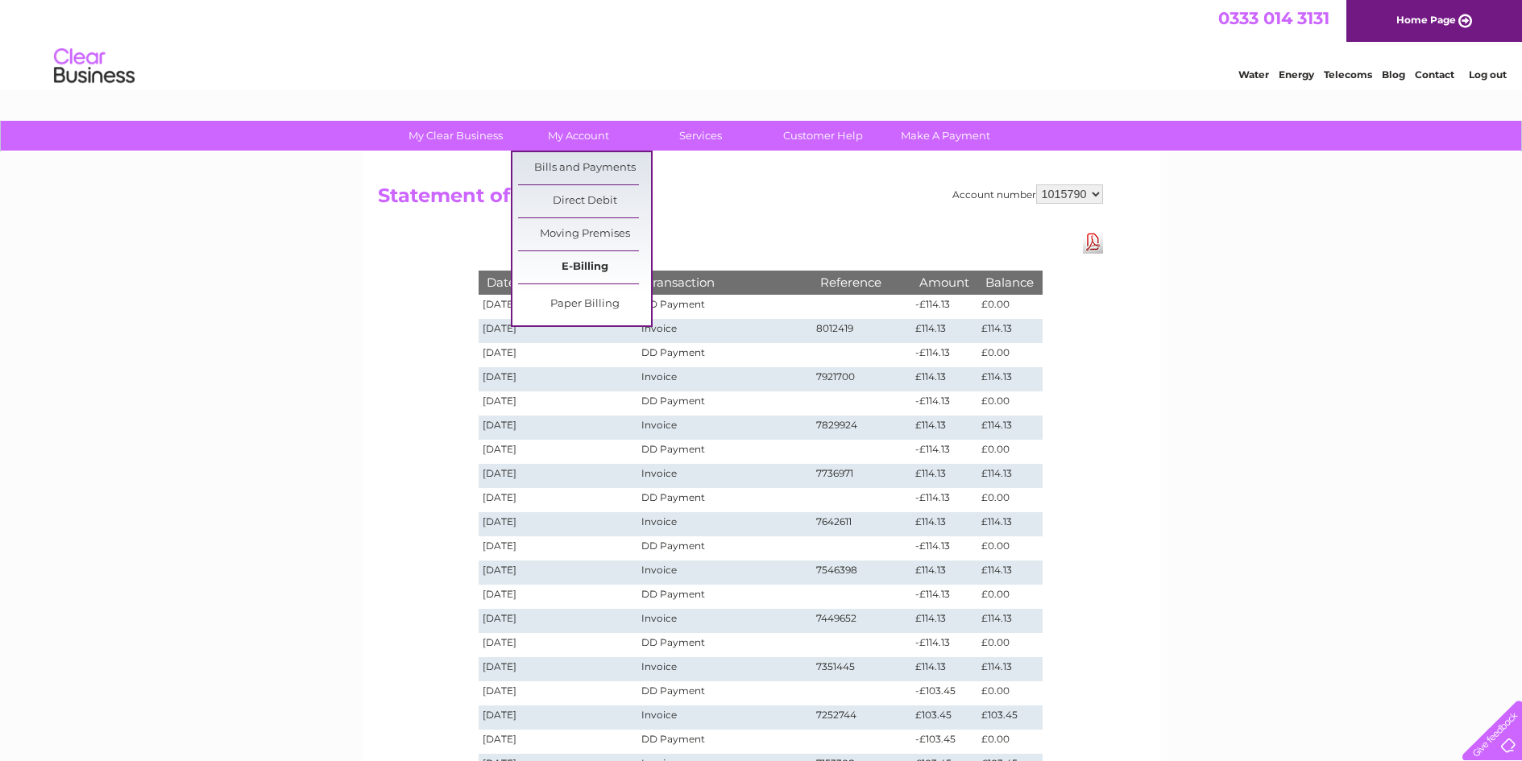
click at [567, 275] on link "E-Billing" at bounding box center [584, 267] width 133 height 32
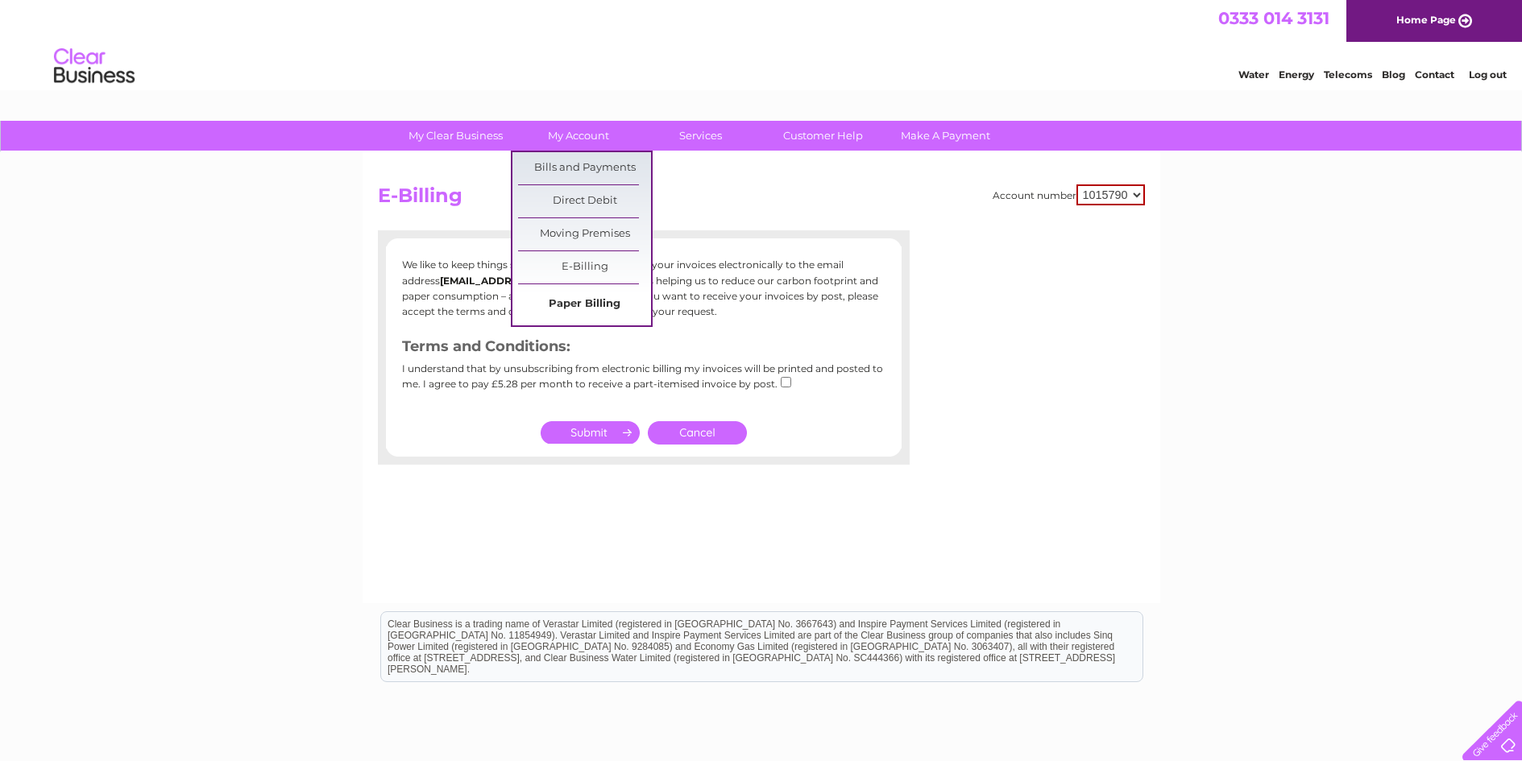
click at [556, 299] on link "Paper Billing" at bounding box center [584, 304] width 133 height 32
